Goal: Task Accomplishment & Management: Manage account settings

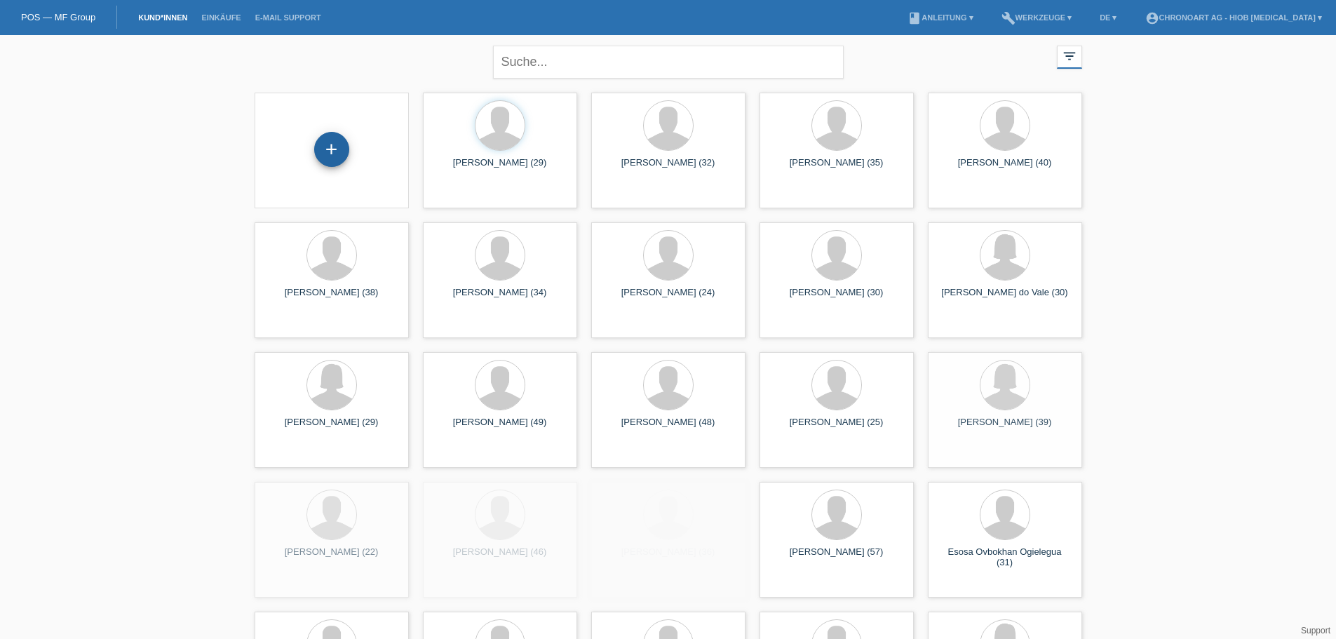
click at [330, 149] on div "+" at bounding box center [331, 149] width 35 height 35
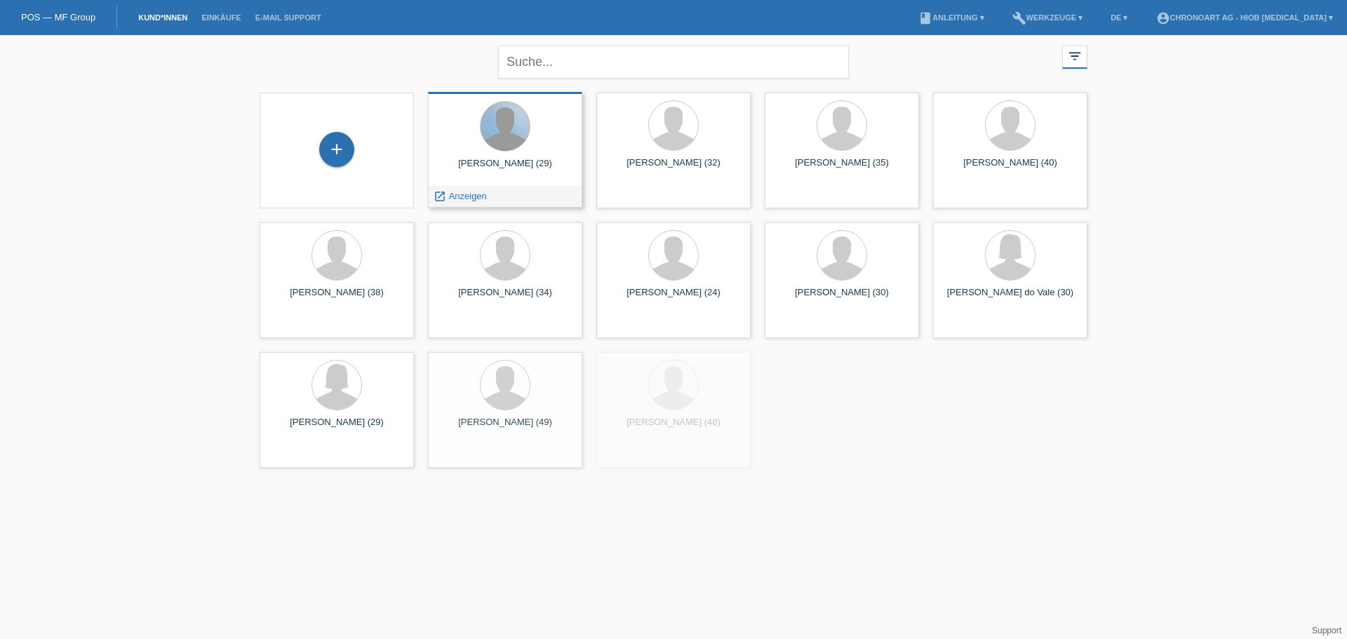
click at [510, 142] on div at bounding box center [505, 126] width 49 height 49
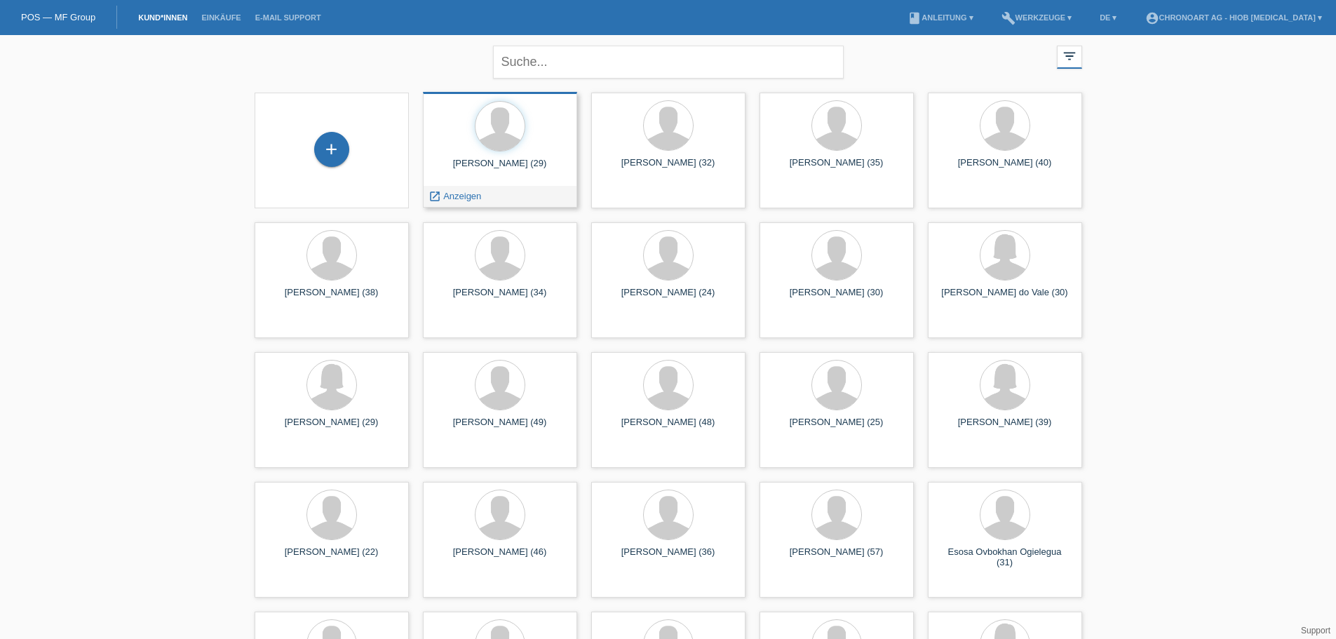
click at [492, 166] on div "[PERSON_NAME] (29)" at bounding box center [500, 169] width 132 height 22
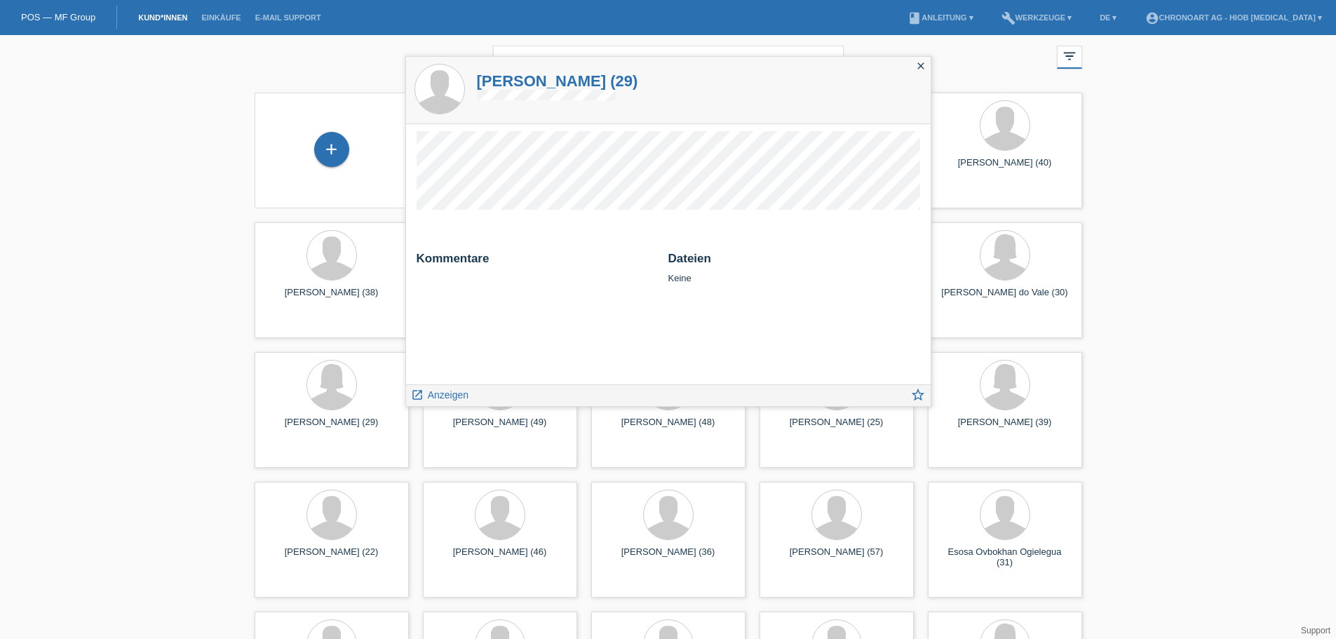
click at [921, 58] on div "close" at bounding box center [921, 67] width 20 height 20
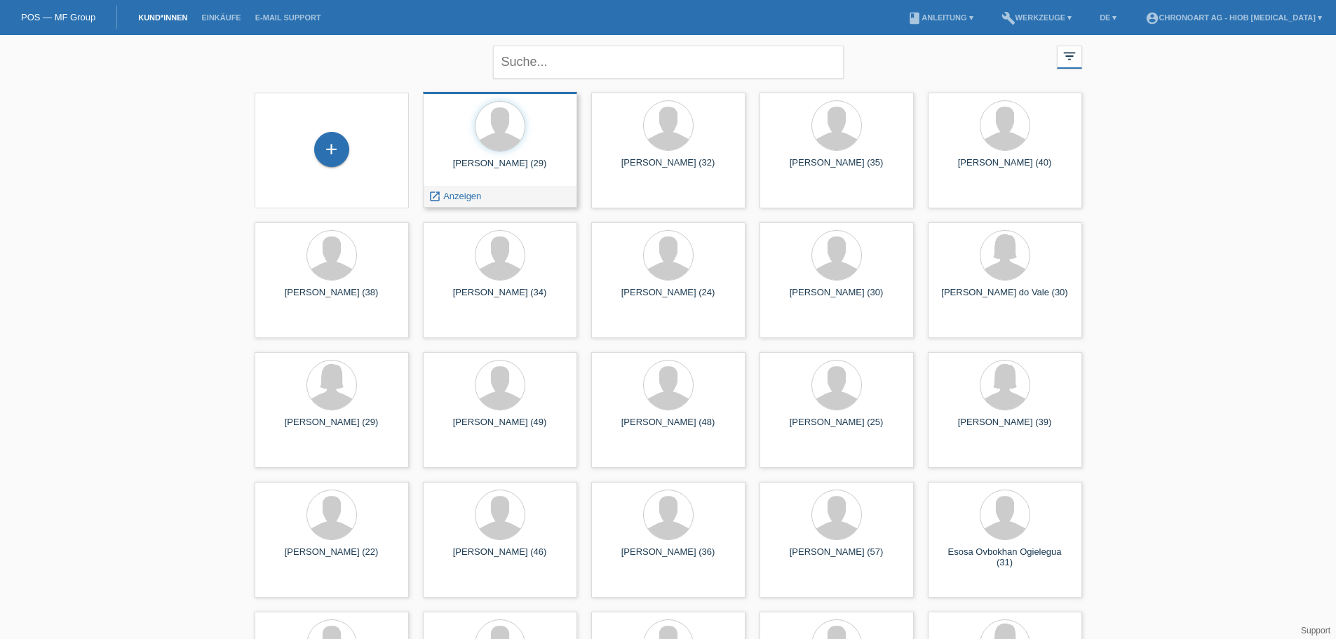
click at [527, 201] on div "launch Anzeigen" at bounding box center [500, 196] width 153 height 21
click at [300, 194] on div "+" at bounding box center [332, 151] width 154 height 116
click at [331, 151] on div "+" at bounding box center [331, 149] width 35 height 35
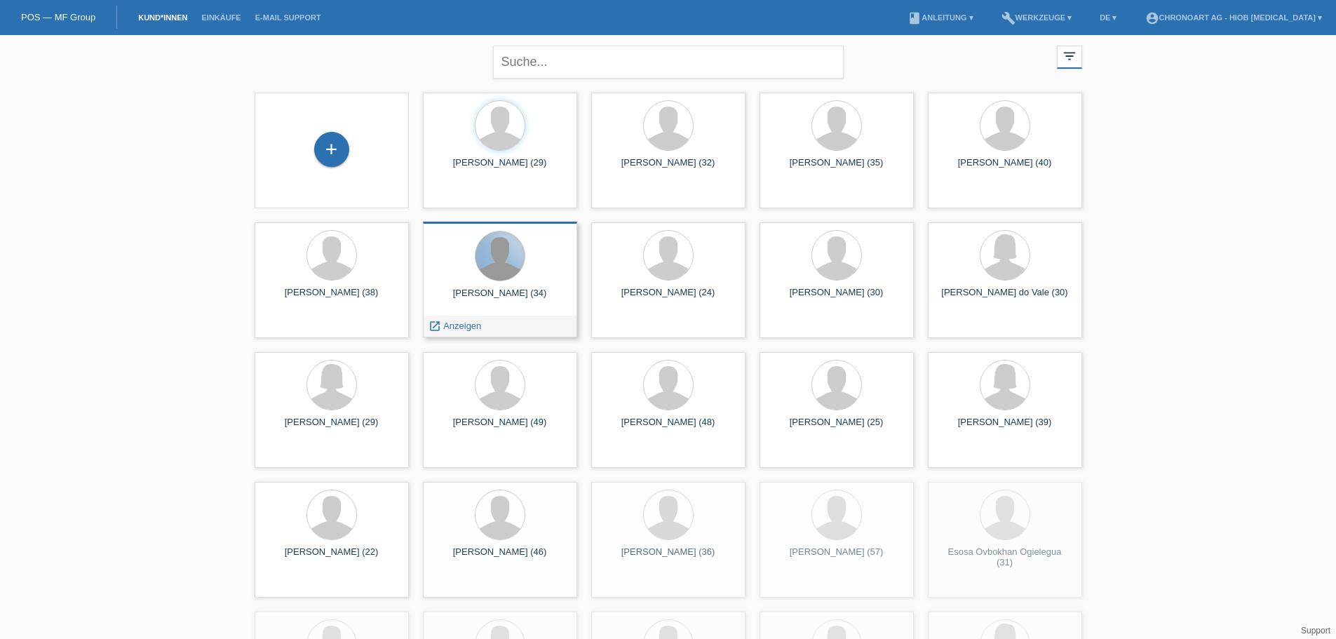
click at [495, 276] on div at bounding box center [500, 255] width 49 height 49
click at [493, 280] on div at bounding box center [500, 256] width 51 height 51
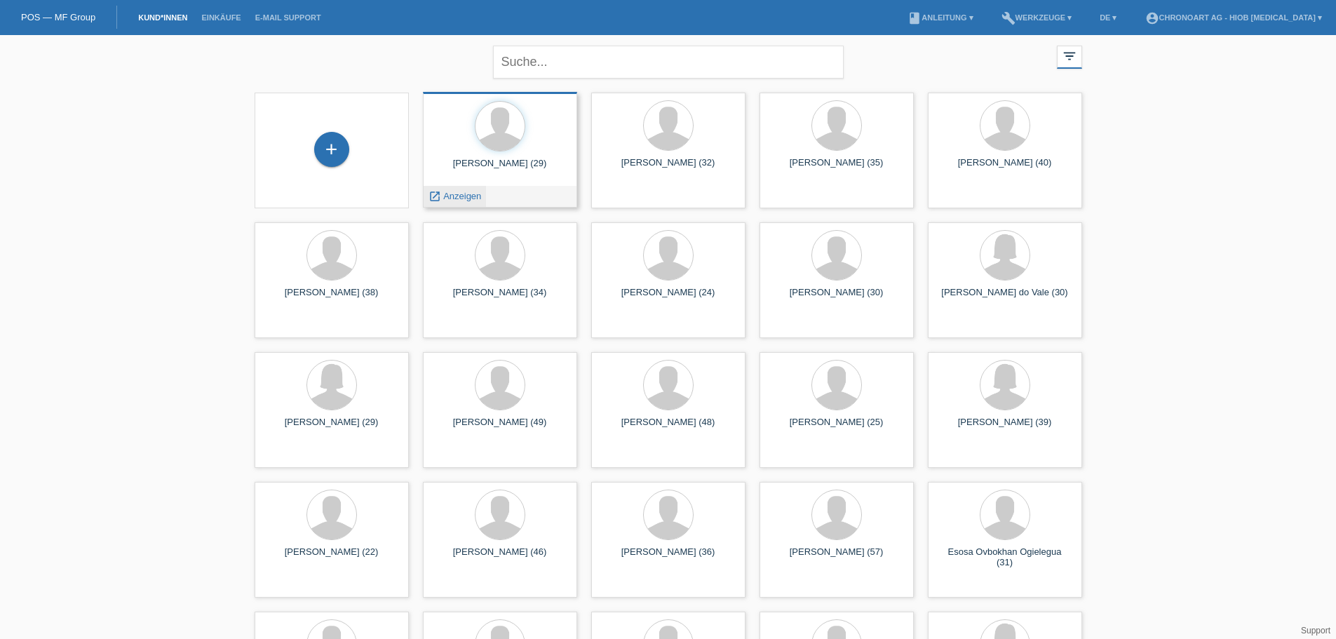
click at [437, 201] on icon "launch" at bounding box center [435, 196] width 13 height 13
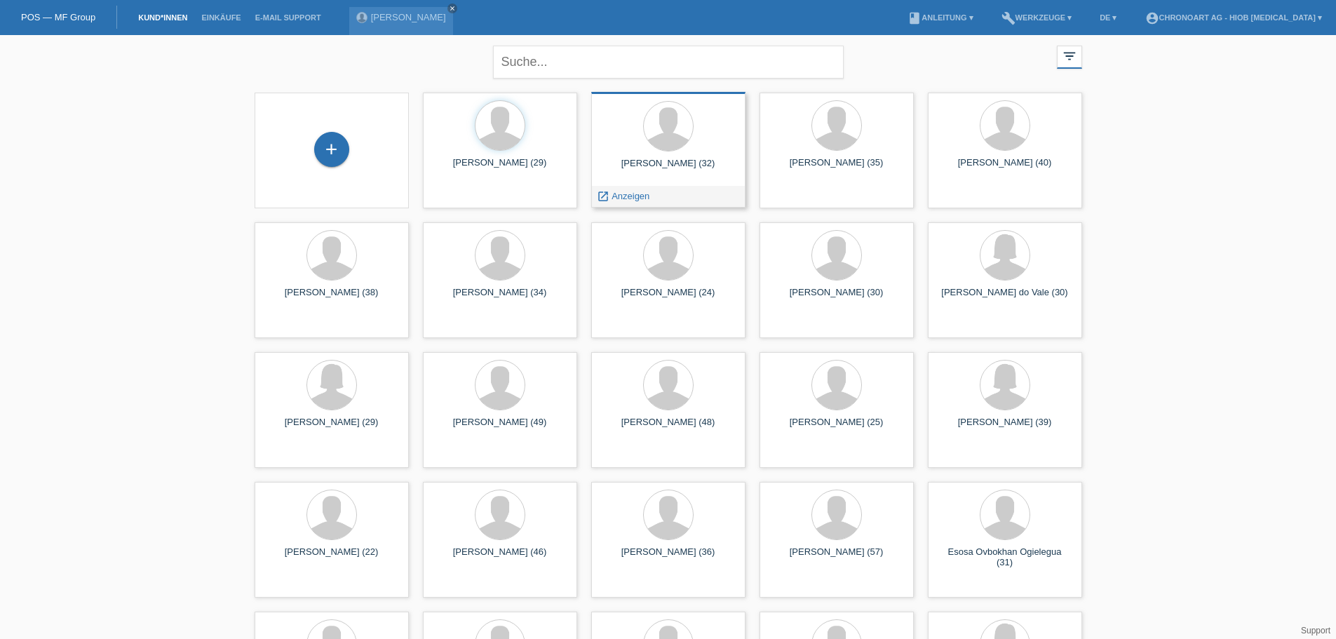
click at [645, 198] on span "Anzeigen" at bounding box center [631, 196] width 38 height 11
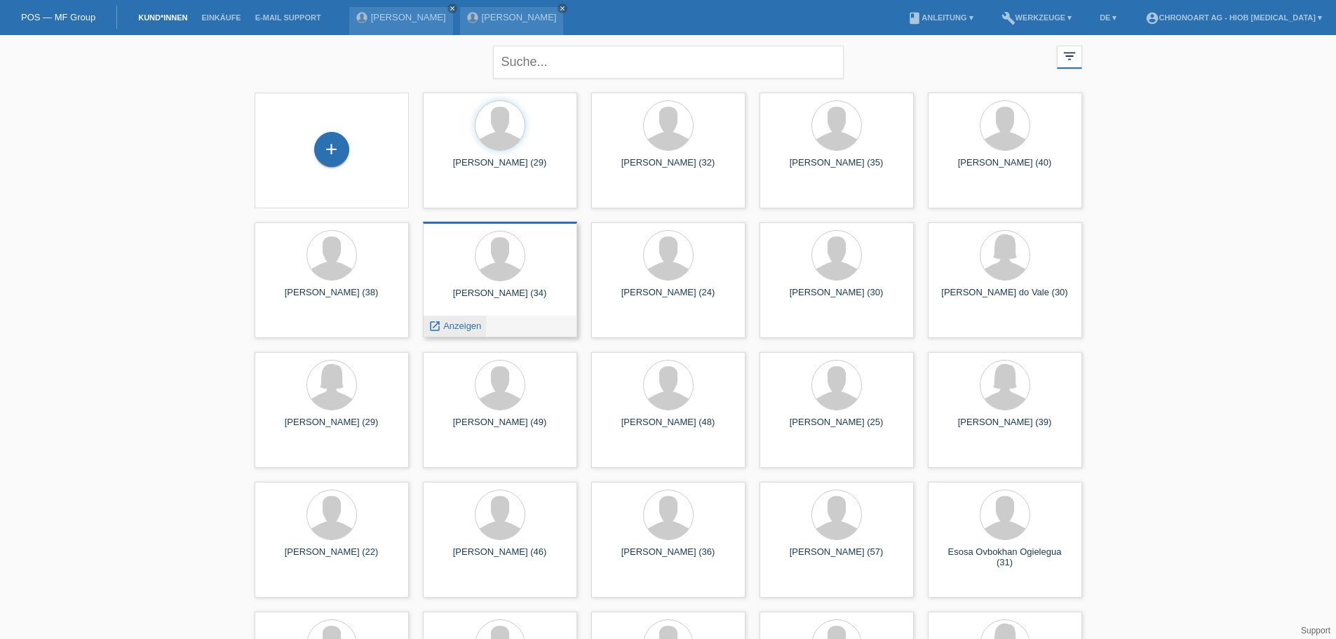
click at [454, 323] on span "Anzeigen" at bounding box center [462, 326] width 38 height 11
